Goal: Complete application form

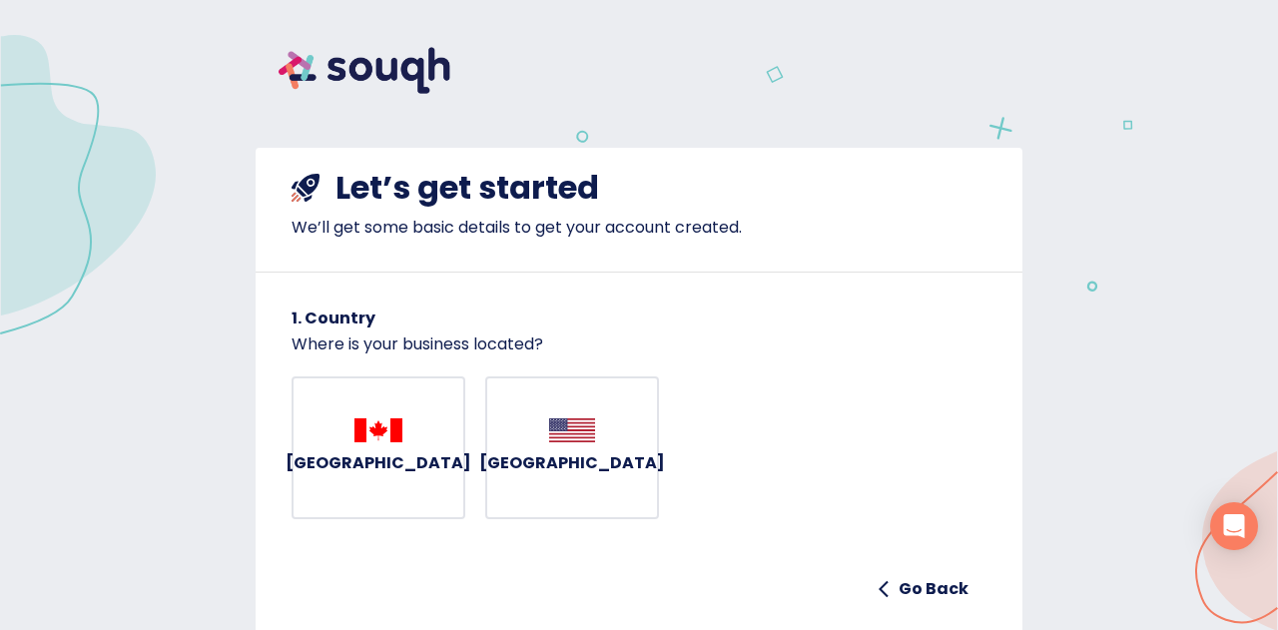
click at [409, 460] on span "[GEOGRAPHIC_DATA]" at bounding box center [378, 448] width 90 height 60
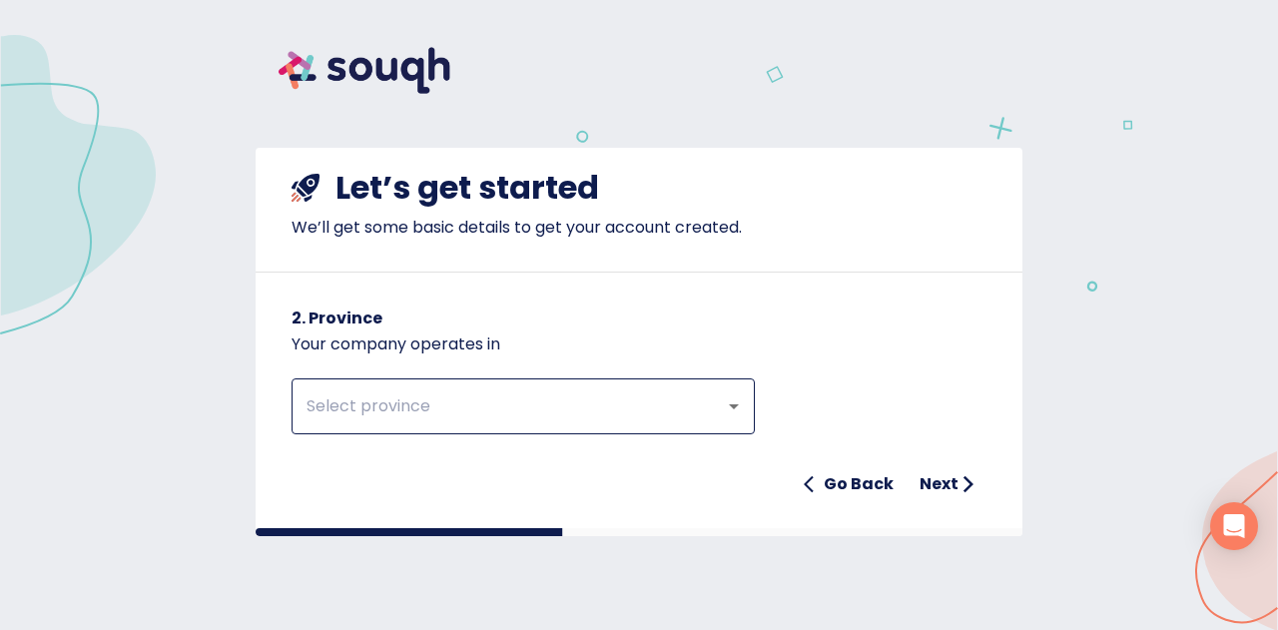
click at [529, 425] on div "​" at bounding box center [522, 406] width 463 height 56
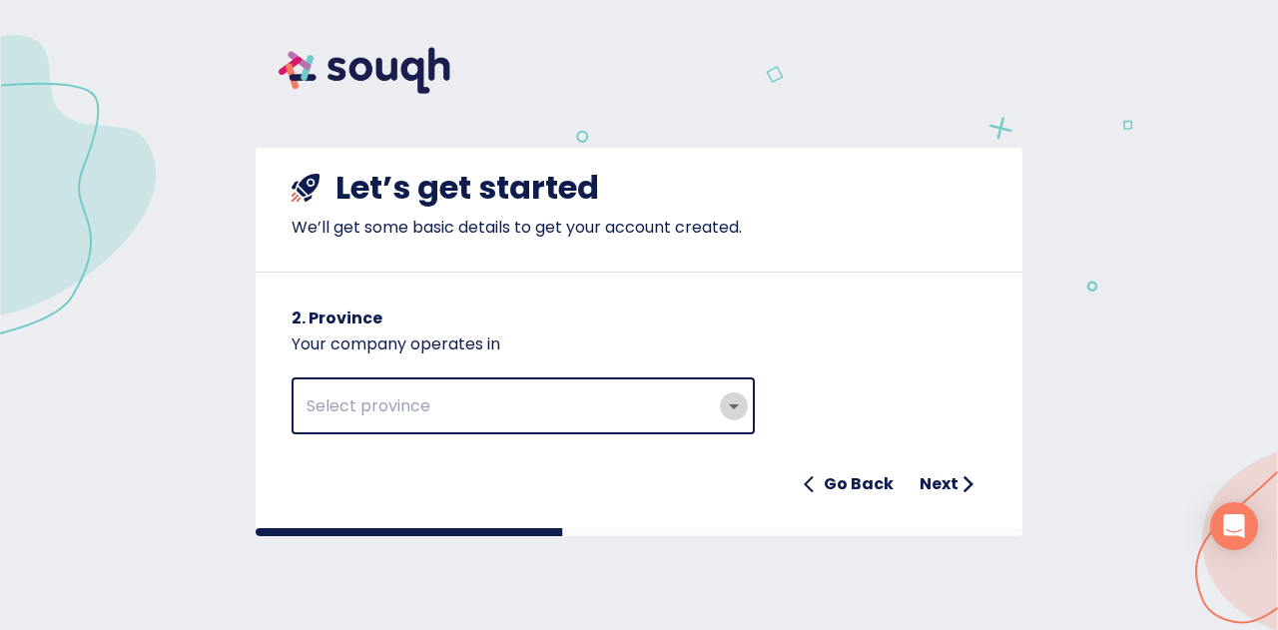
click at [736, 409] on icon "Open" at bounding box center [734, 406] width 24 height 24
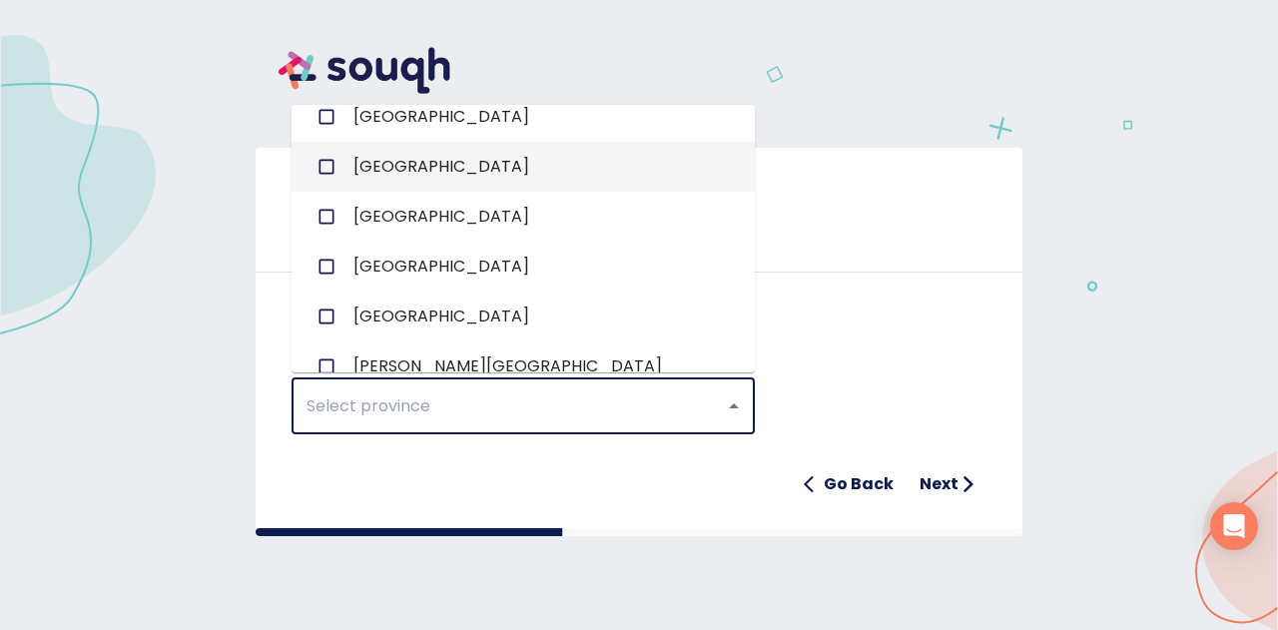
scroll to position [222, 0]
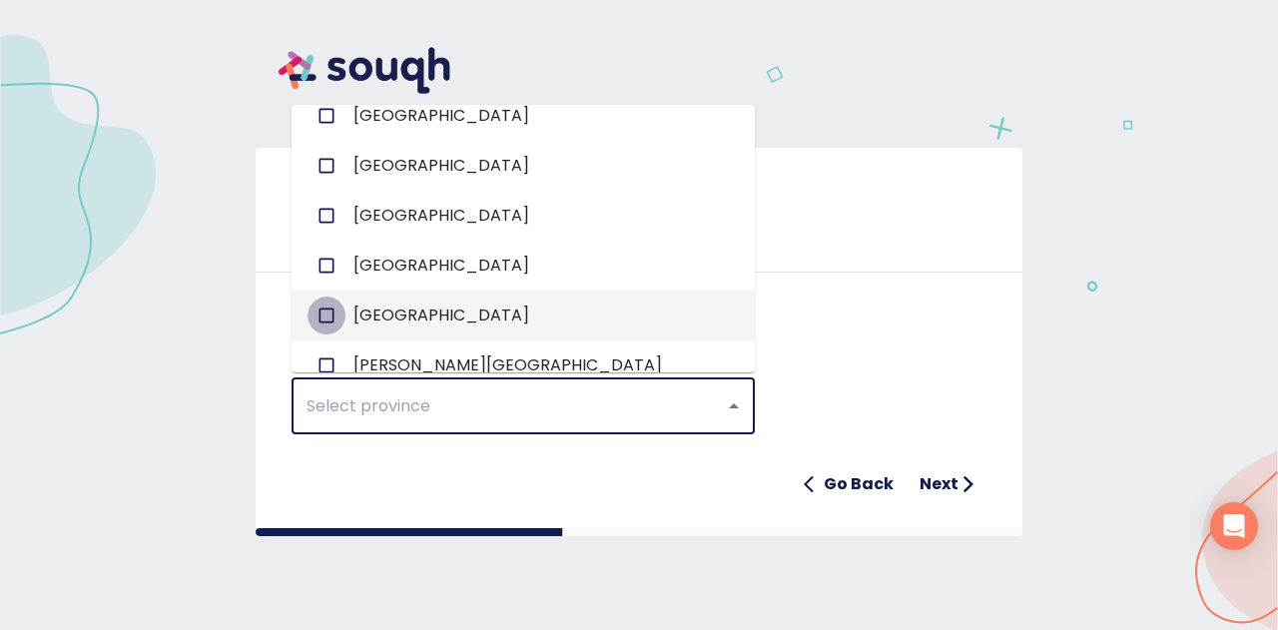
click at [329, 312] on input "checkbox" at bounding box center [326, 315] width 38 height 38
checkbox input "true"
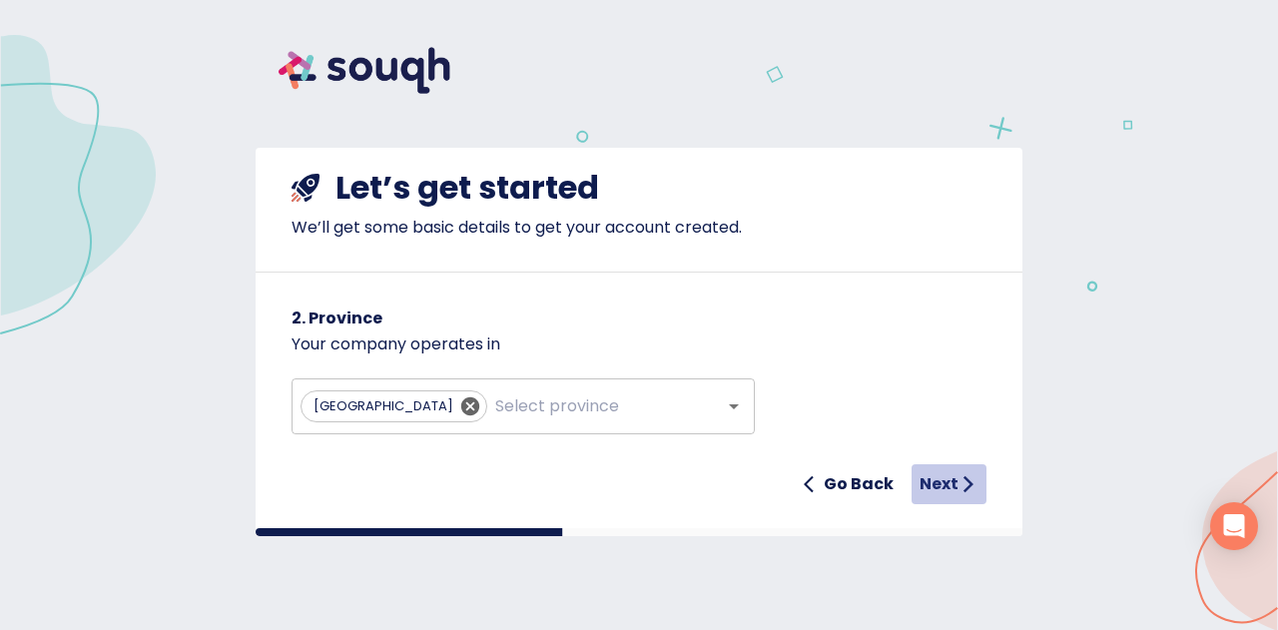
click at [942, 484] on h6 "Next" at bounding box center [938, 484] width 39 height 28
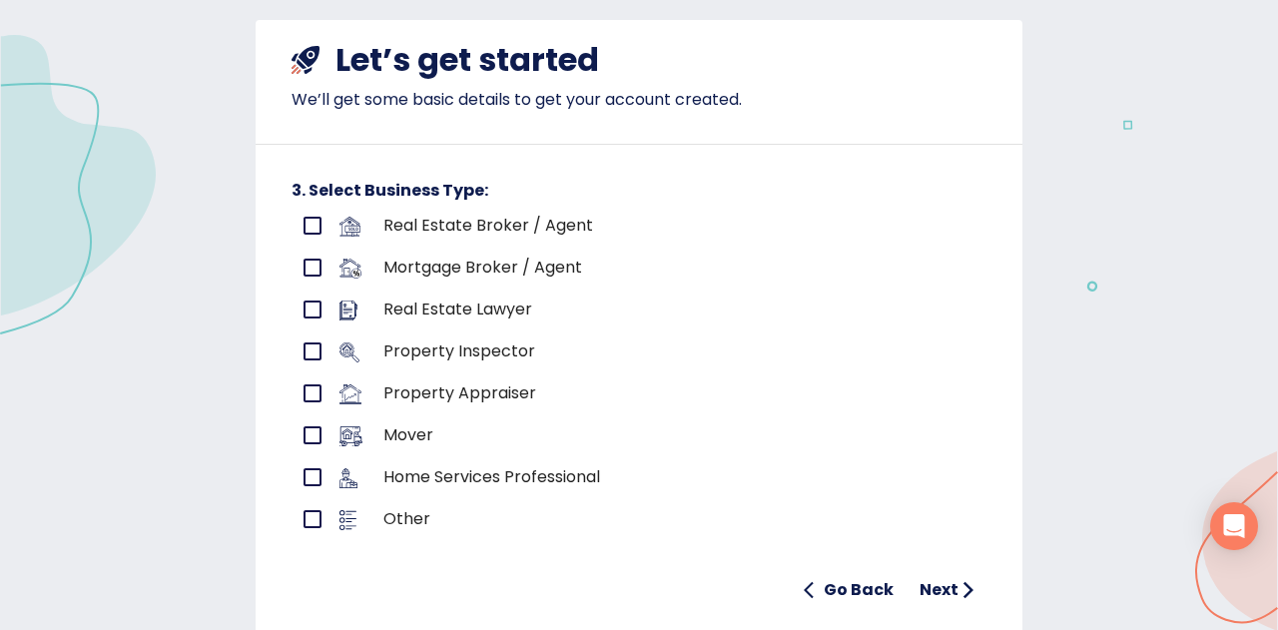
scroll to position [130, 0]
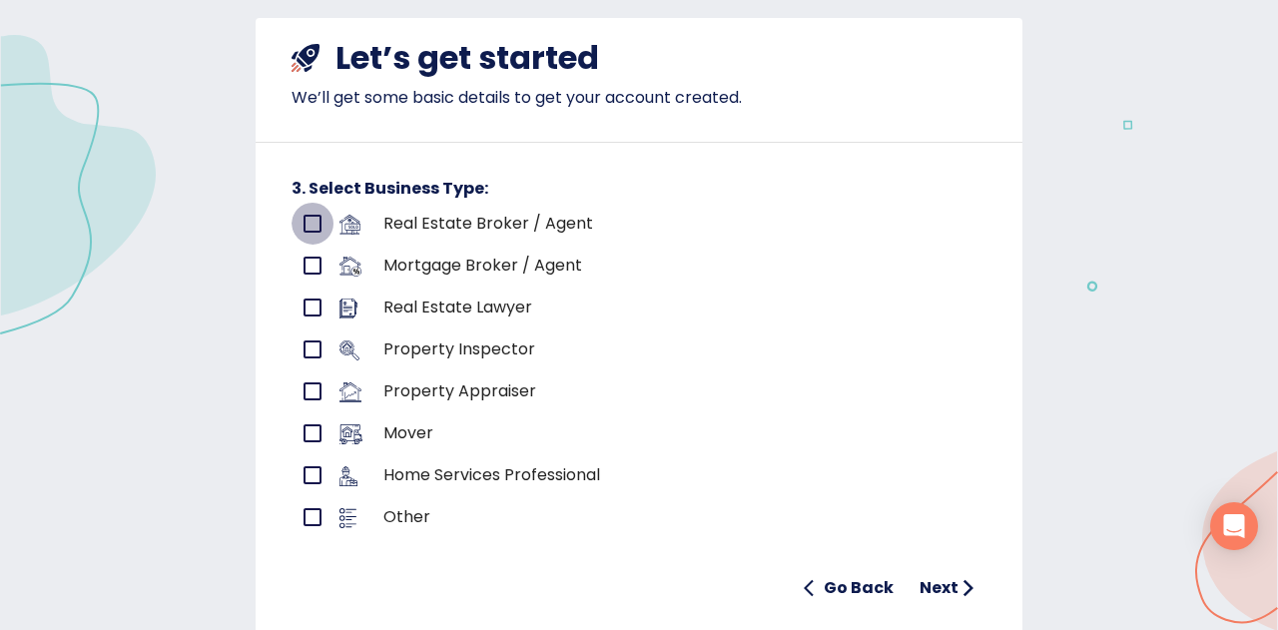
click at [300, 214] on input "primary checkbox" at bounding box center [312, 224] width 42 height 42
checkbox input "true"
click at [931, 587] on h6 "Next" at bounding box center [938, 588] width 39 height 28
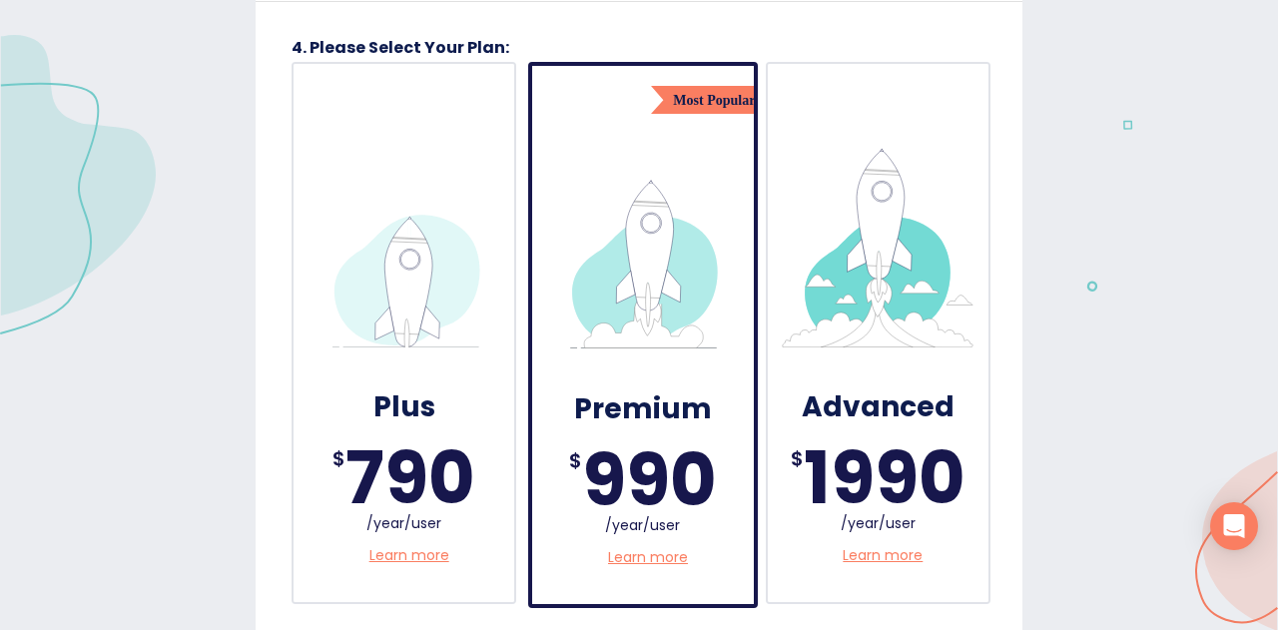
scroll to position [278, 0]
